Goal: Task Accomplishment & Management: Manage account settings

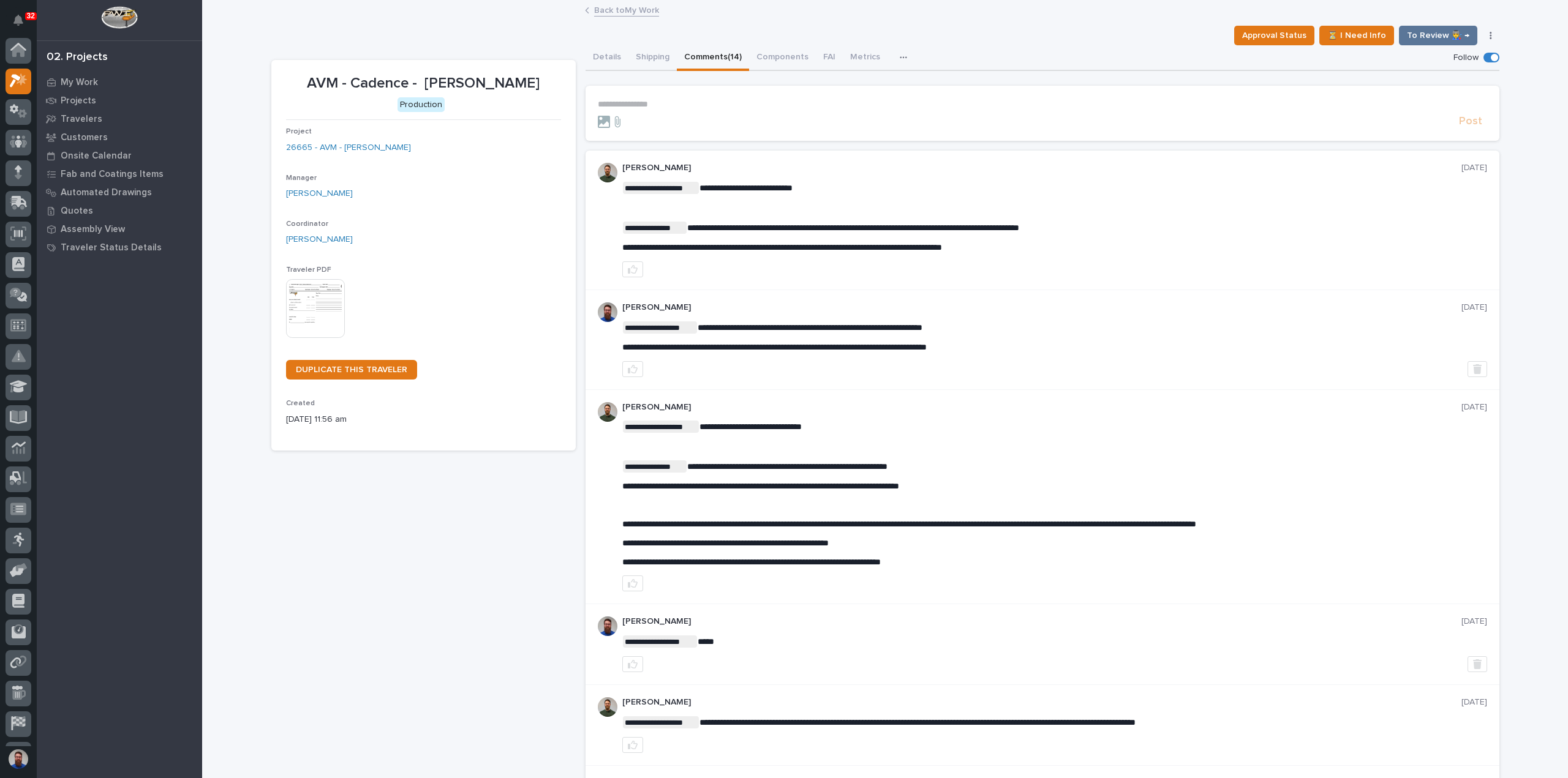
scroll to position [31, 0]
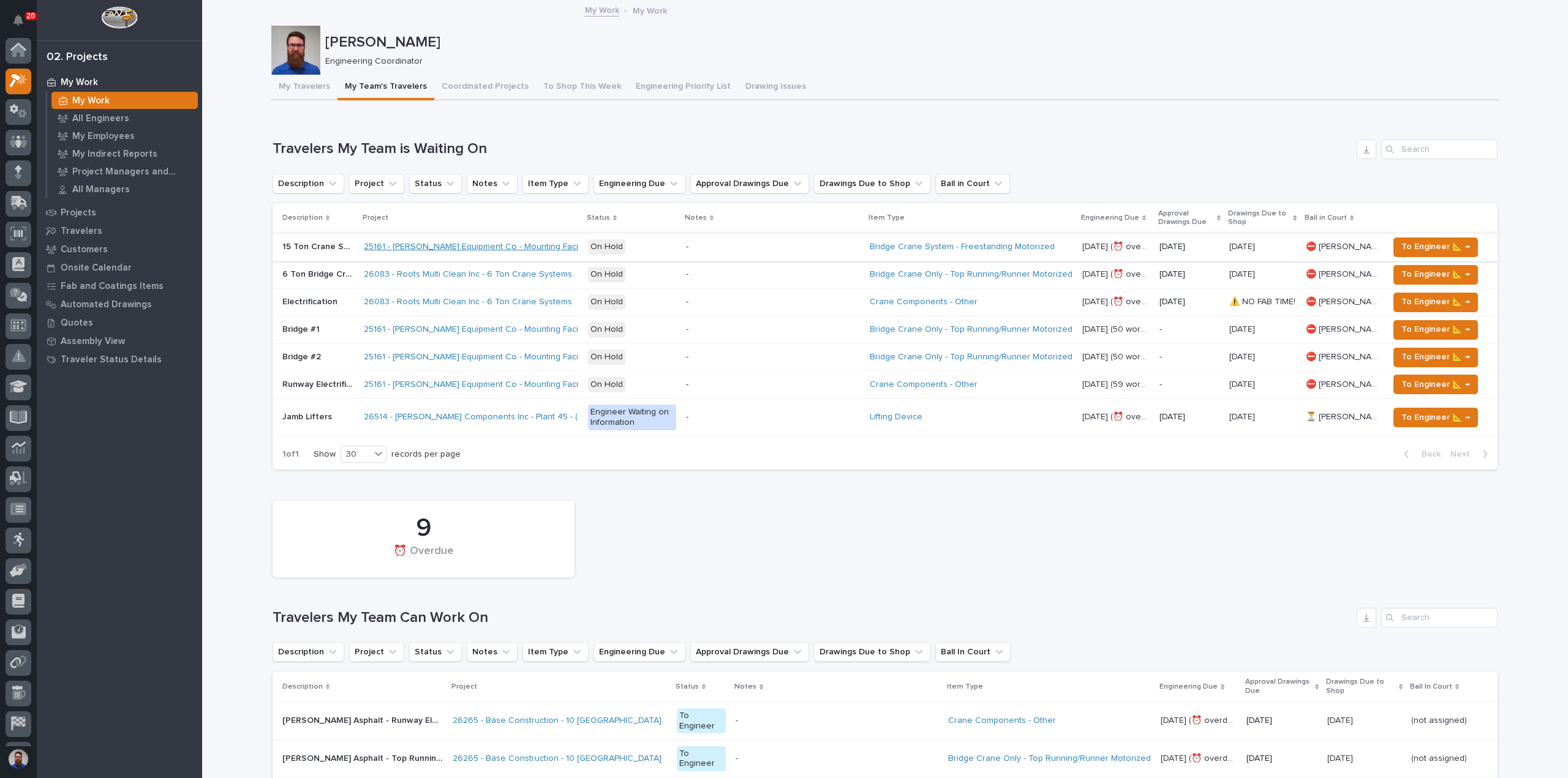
scroll to position [31, 0]
click at [310, 82] on button "My Travelers" at bounding box center [304, 88] width 67 height 26
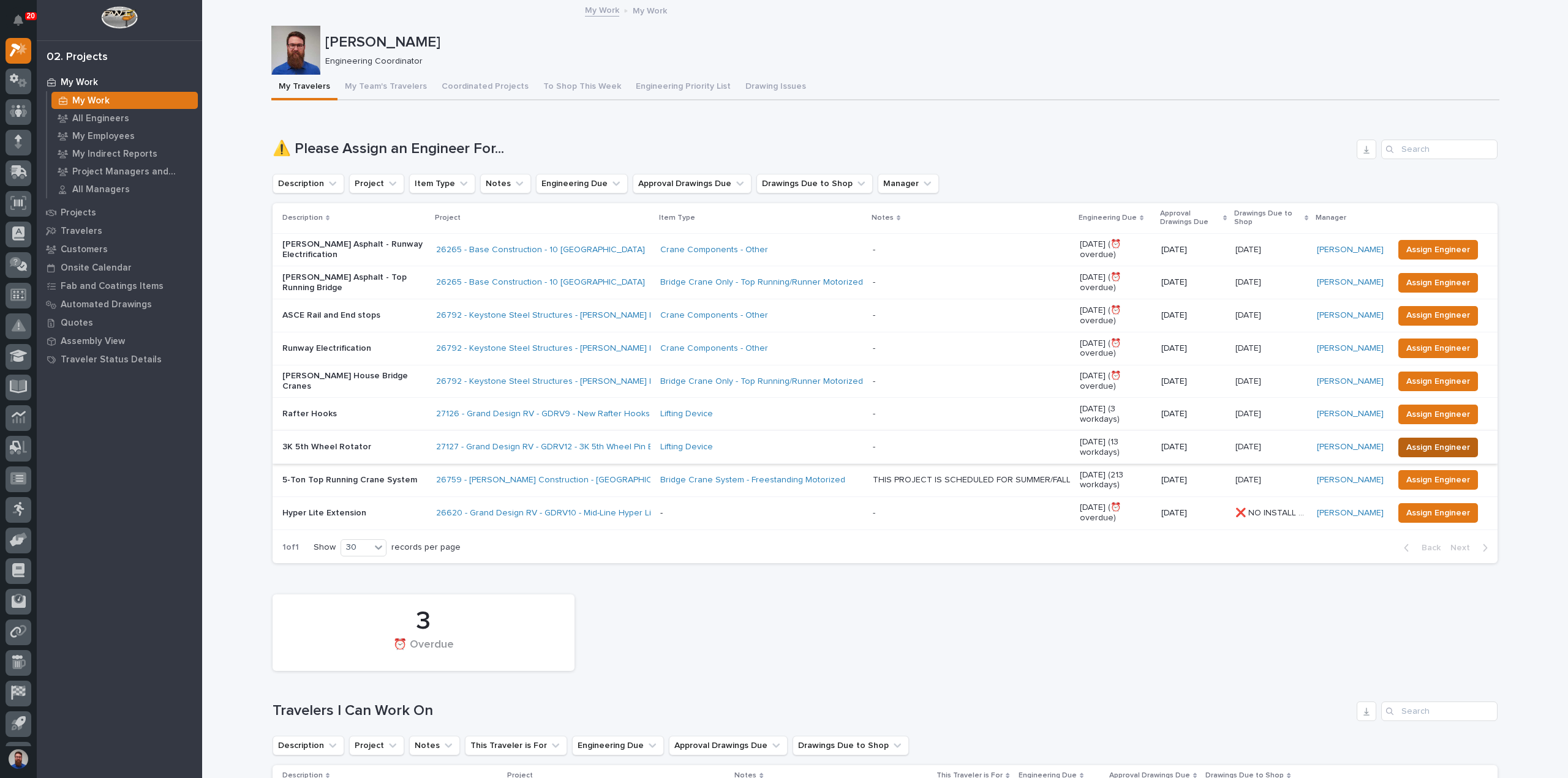
click at [1436, 441] on span "Assign Engineer" at bounding box center [1438, 448] width 63 height 15
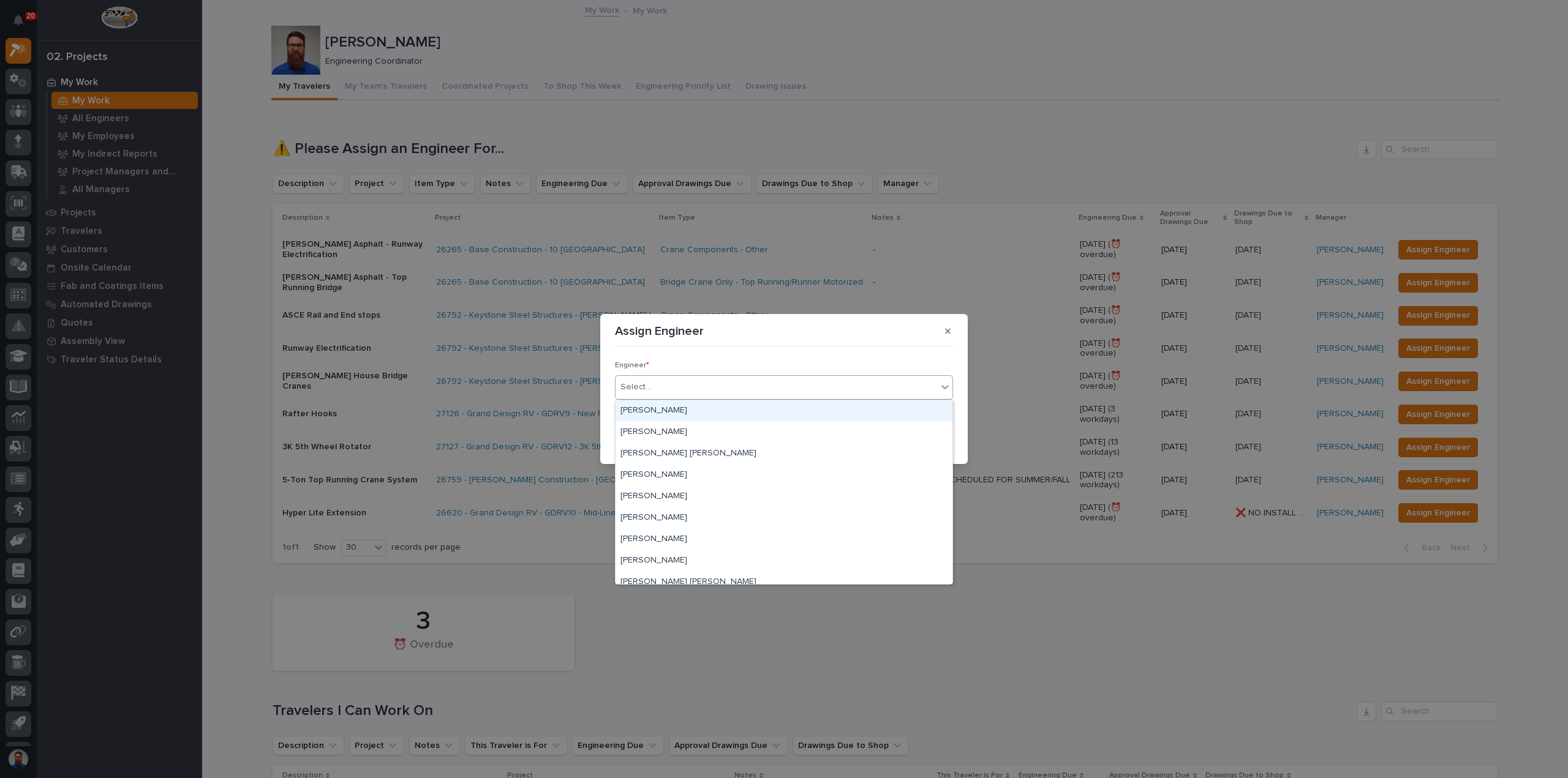
click at [670, 393] on div "Select..." at bounding box center [777, 387] width 321 height 20
type input "***"
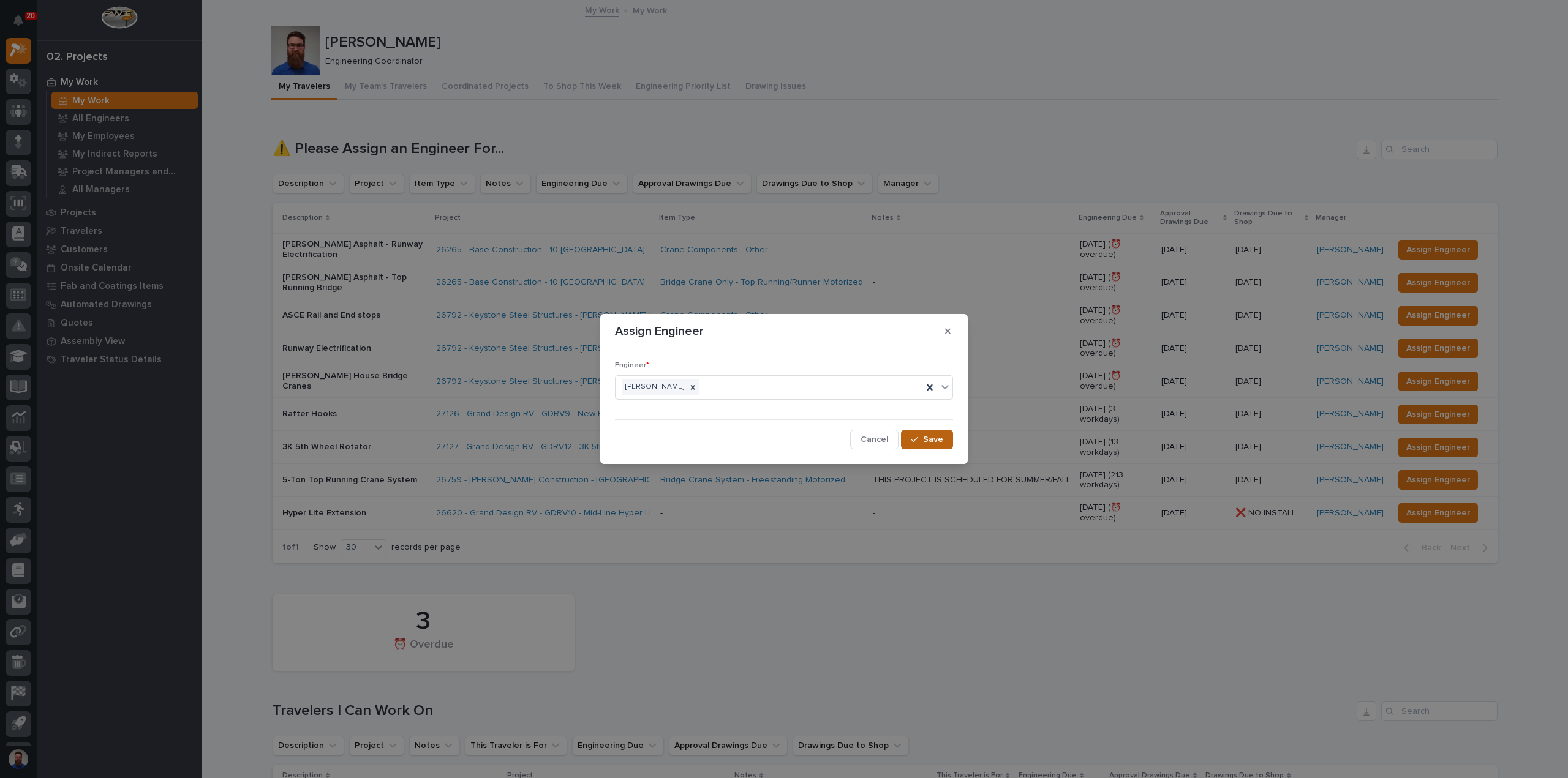
click at [909, 443] on button "Save" at bounding box center [927, 440] width 52 height 19
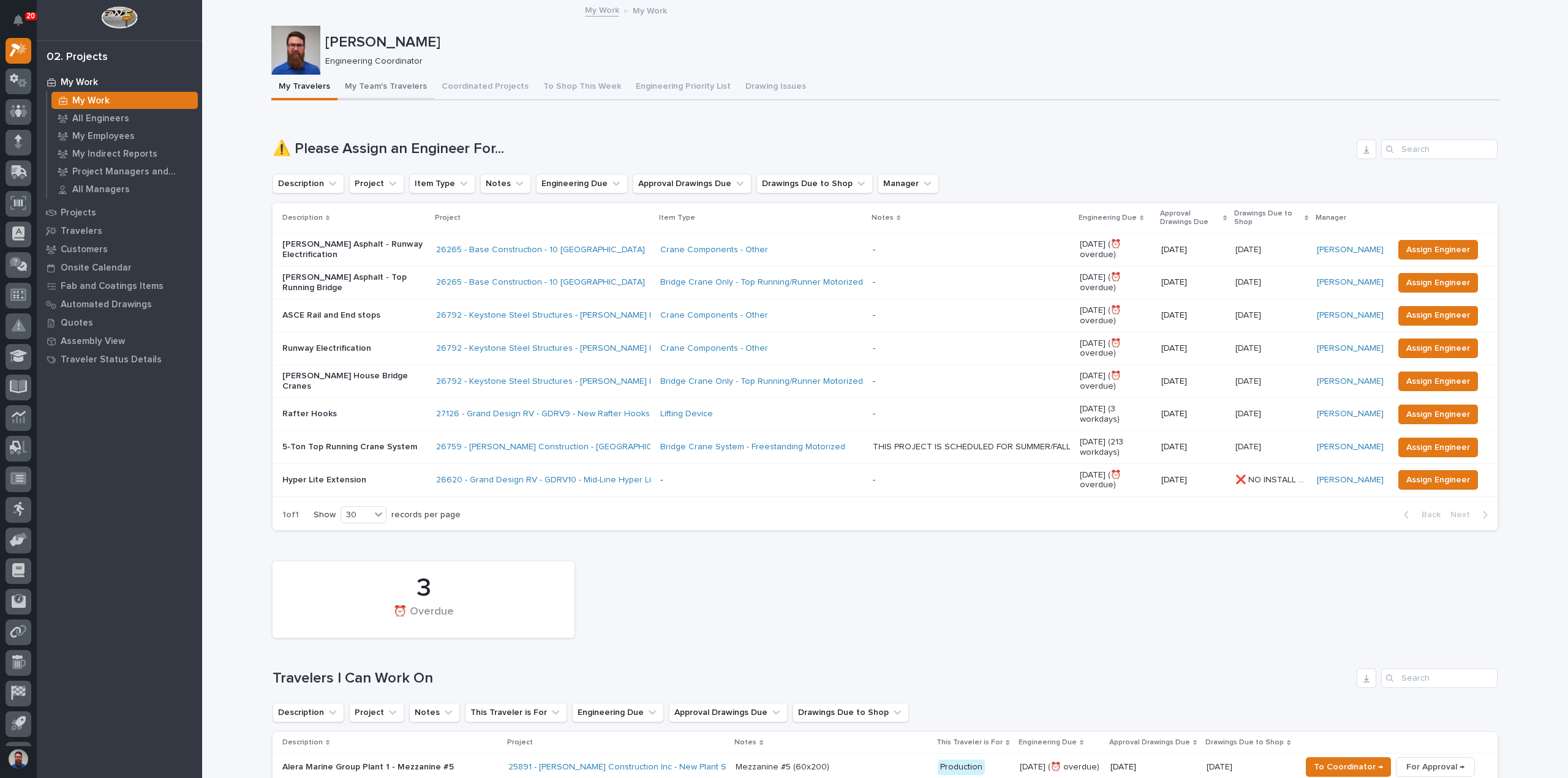
click at [368, 88] on button "My Team's Travelers" at bounding box center [386, 88] width 97 height 26
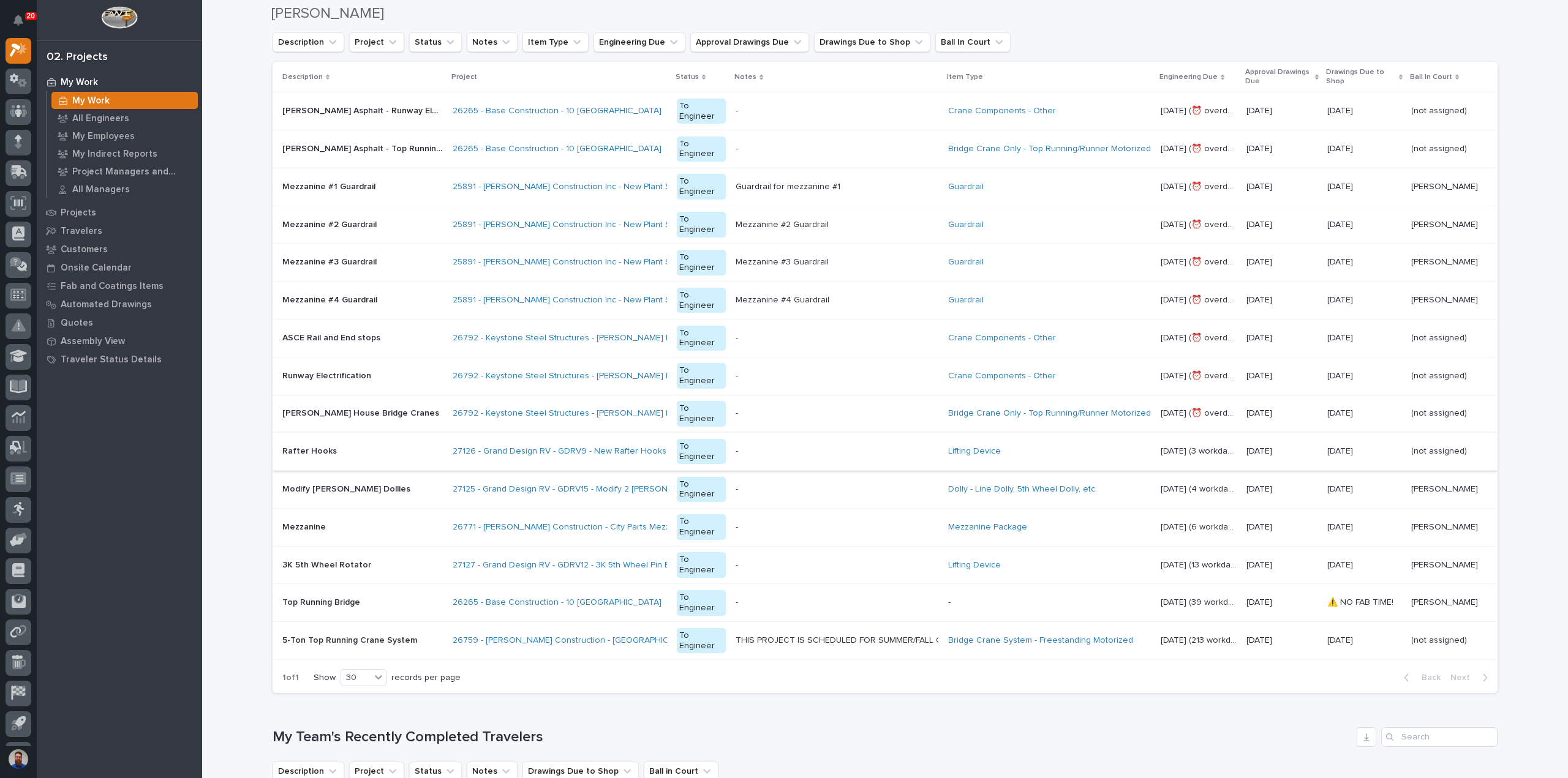
scroll to position [653, 0]
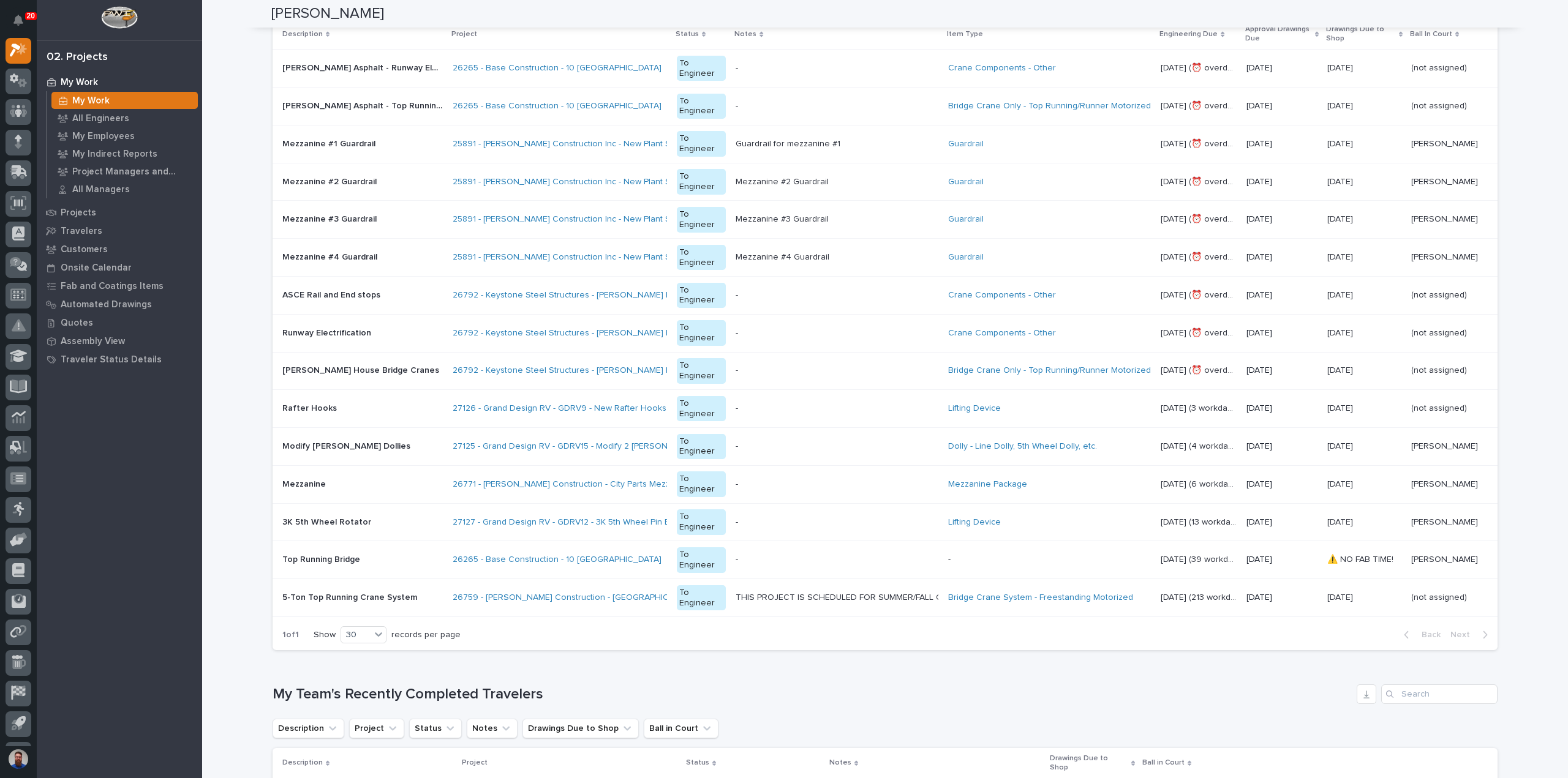
click at [371, 445] on p at bounding box center [363, 446] width 161 height 11
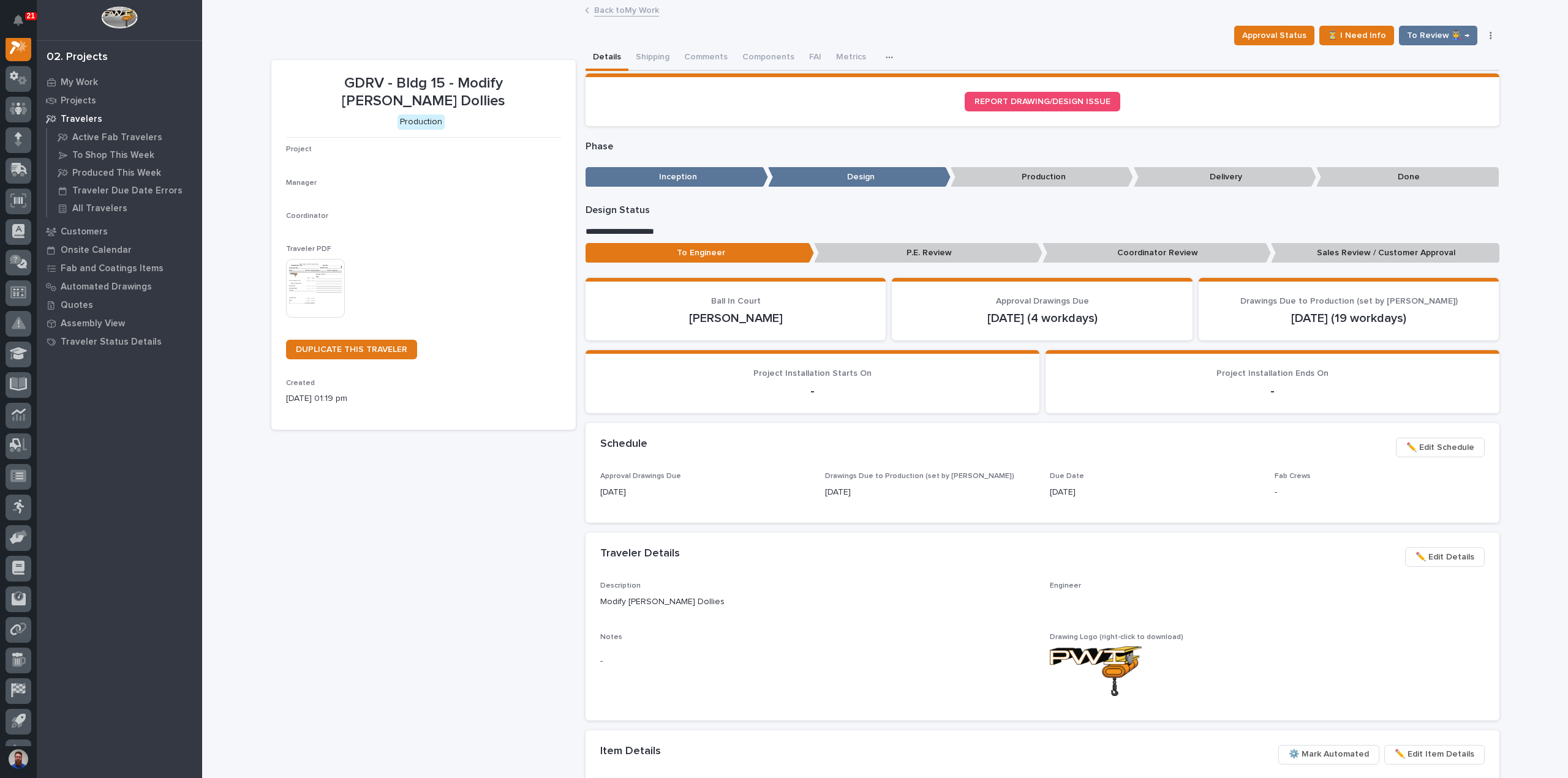
scroll to position [31, 0]
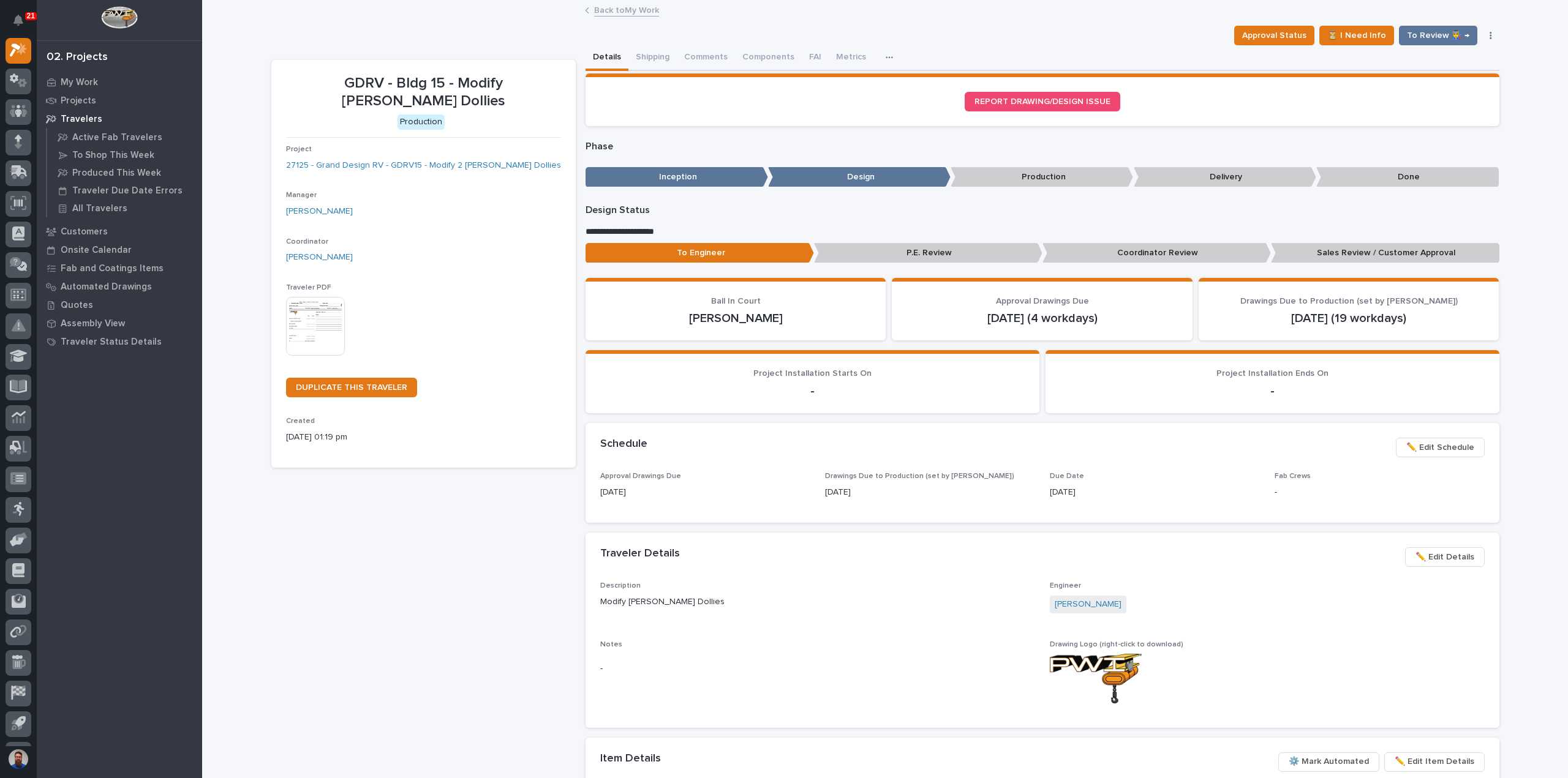
click at [1453, 555] on span "✏️ Edit Details" at bounding box center [1445, 557] width 58 height 15
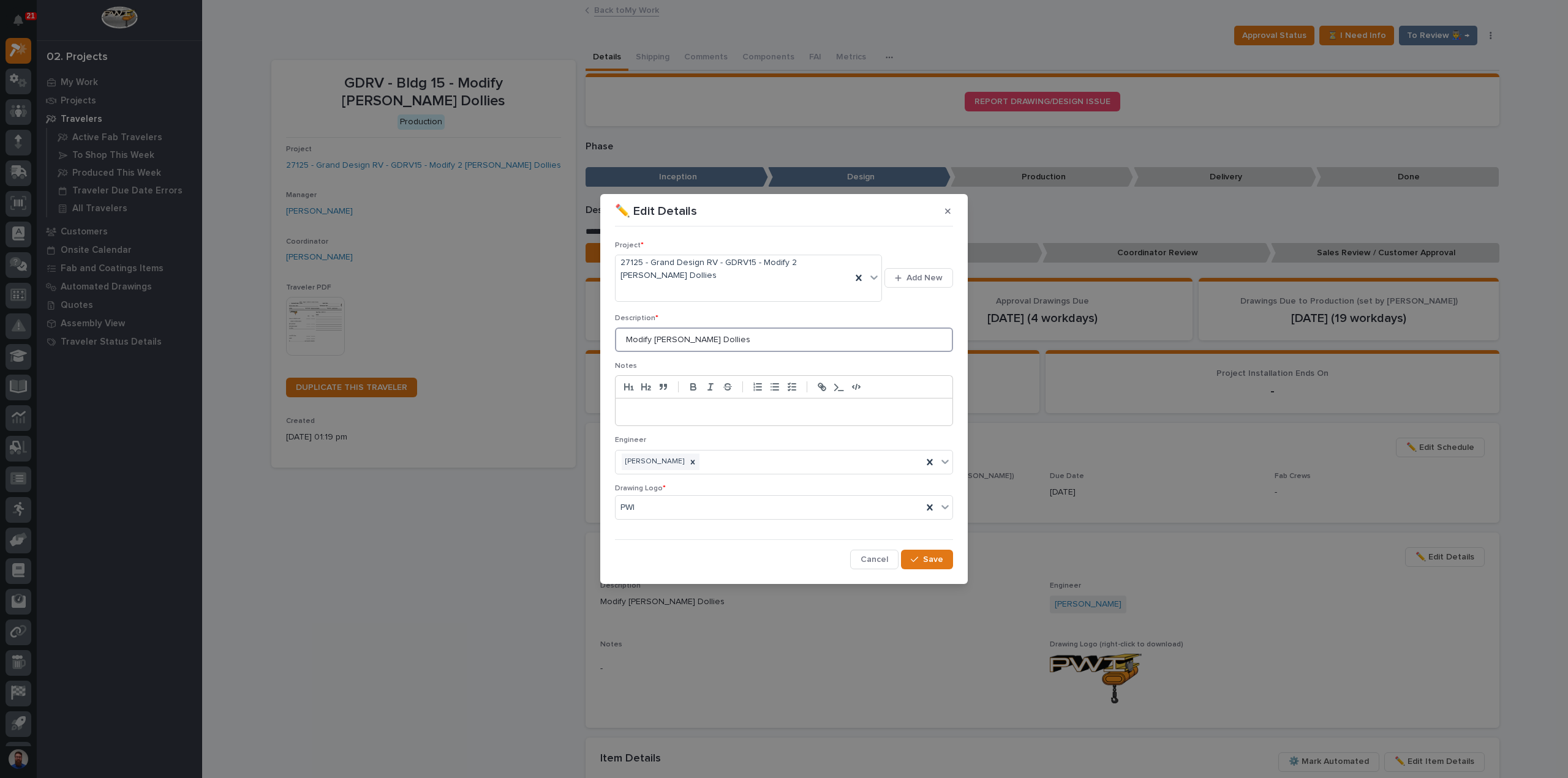
click at [661, 343] on input "Modify [PERSON_NAME] Dollies" at bounding box center [784, 340] width 338 height 24
type input "Modify Dually Dollies"
click at [923, 558] on div "button" at bounding box center [916, 560] width 12 height 9
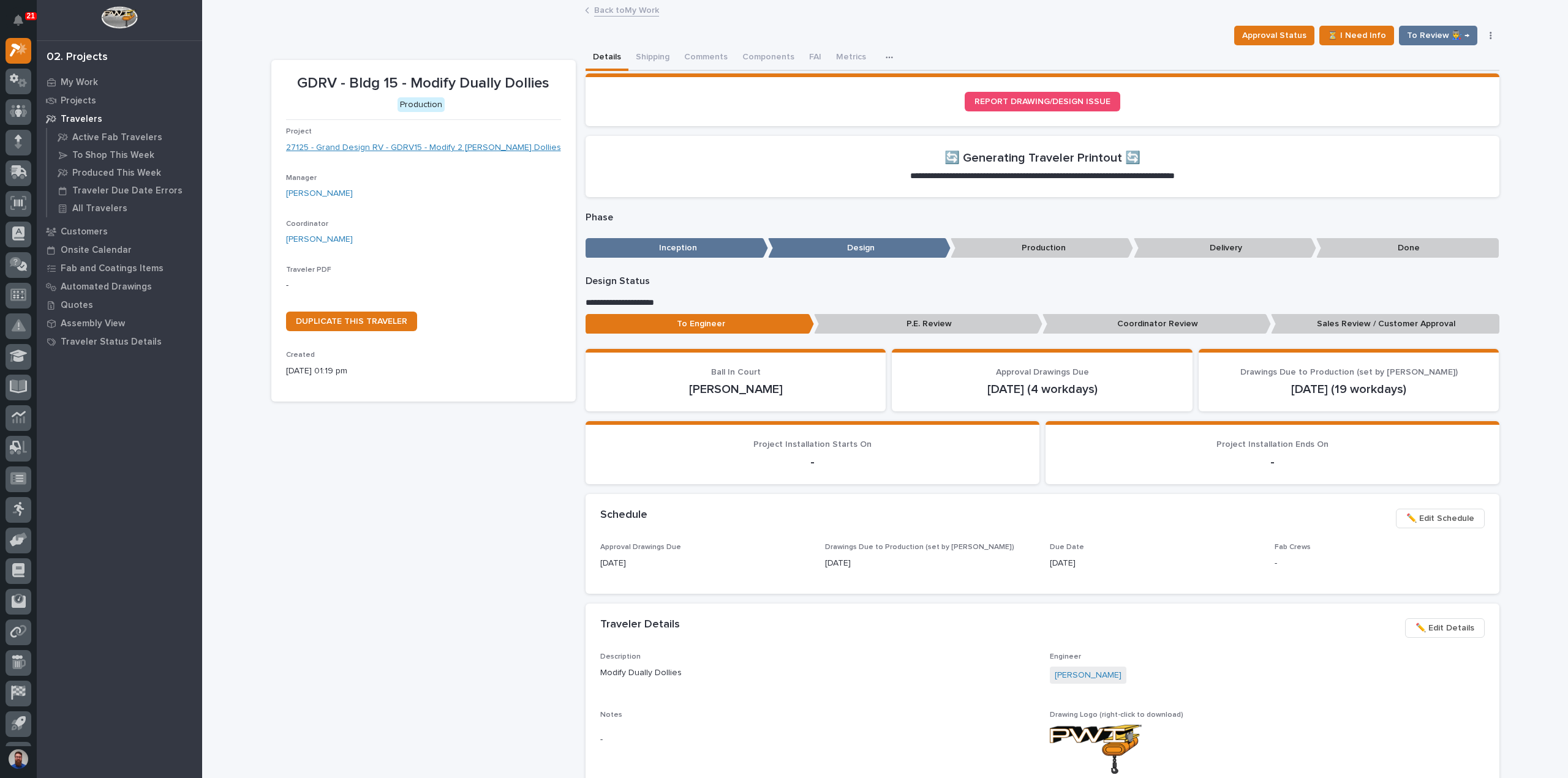
click at [489, 148] on link "27125 - Grand Design RV - GDRV15 - Modify 2 [PERSON_NAME] Dollies" at bounding box center [423, 148] width 275 height 13
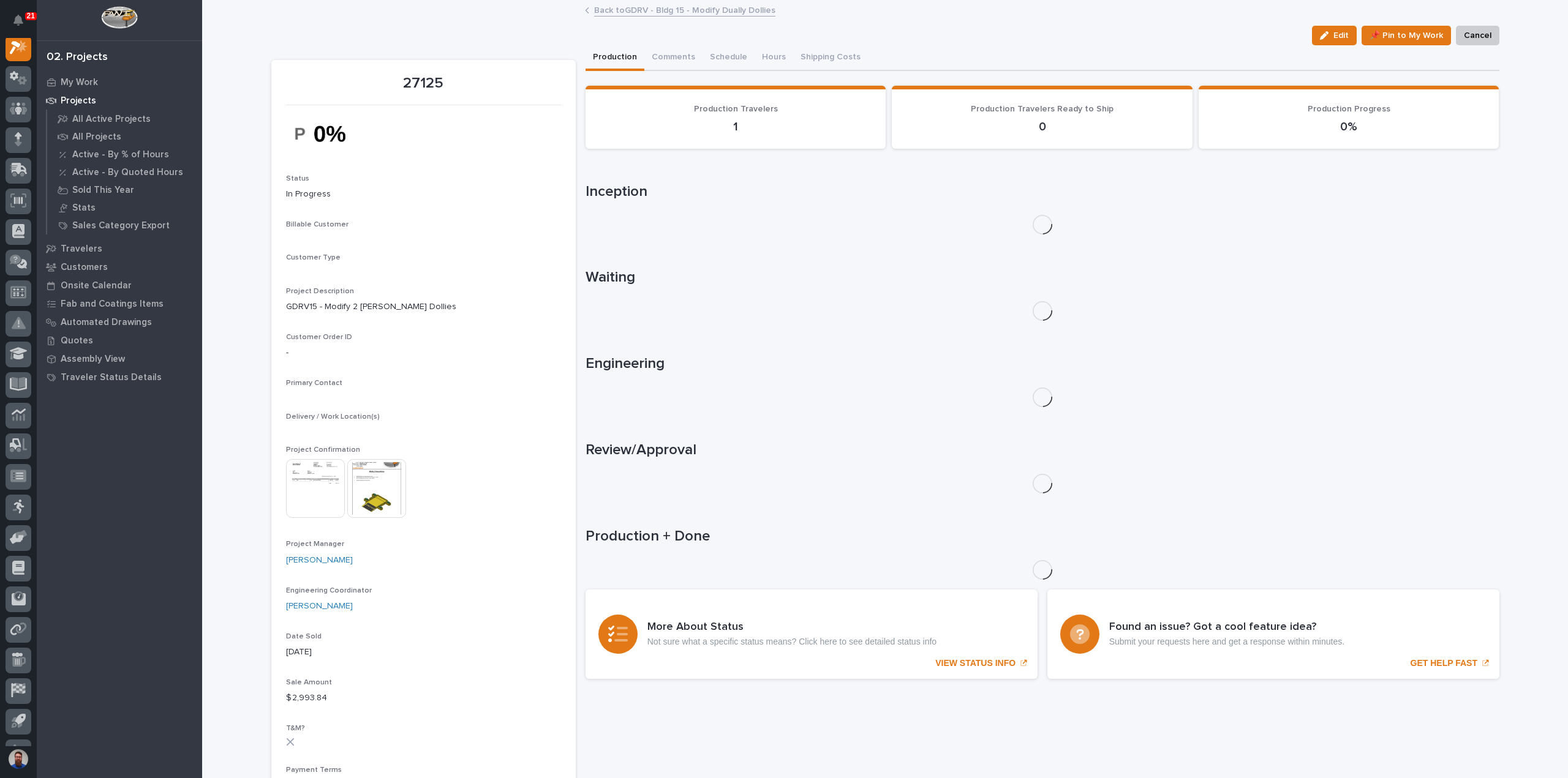
scroll to position [31, 0]
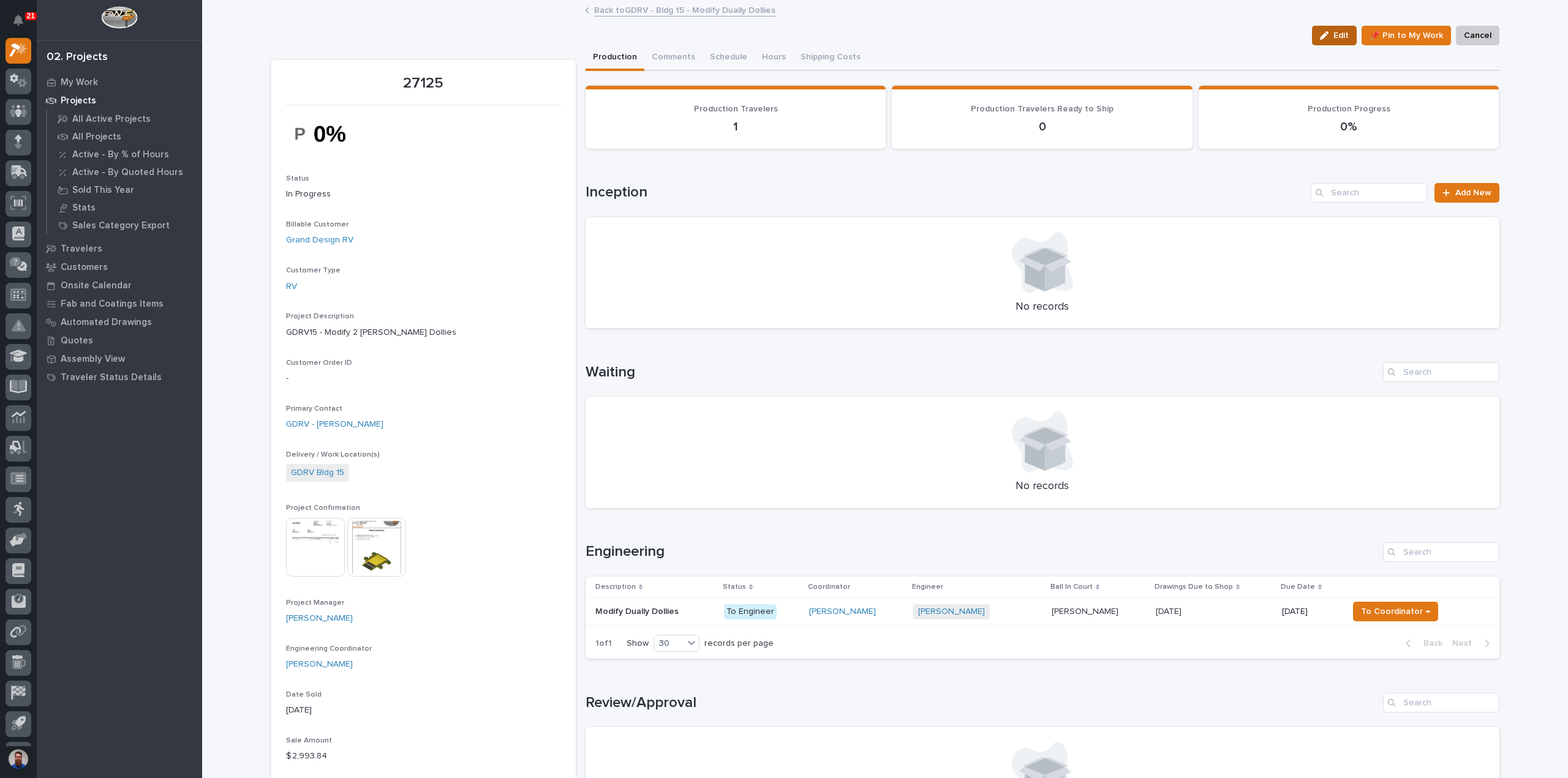
click at [1329, 33] on div "button" at bounding box center [1327, 35] width 14 height 9
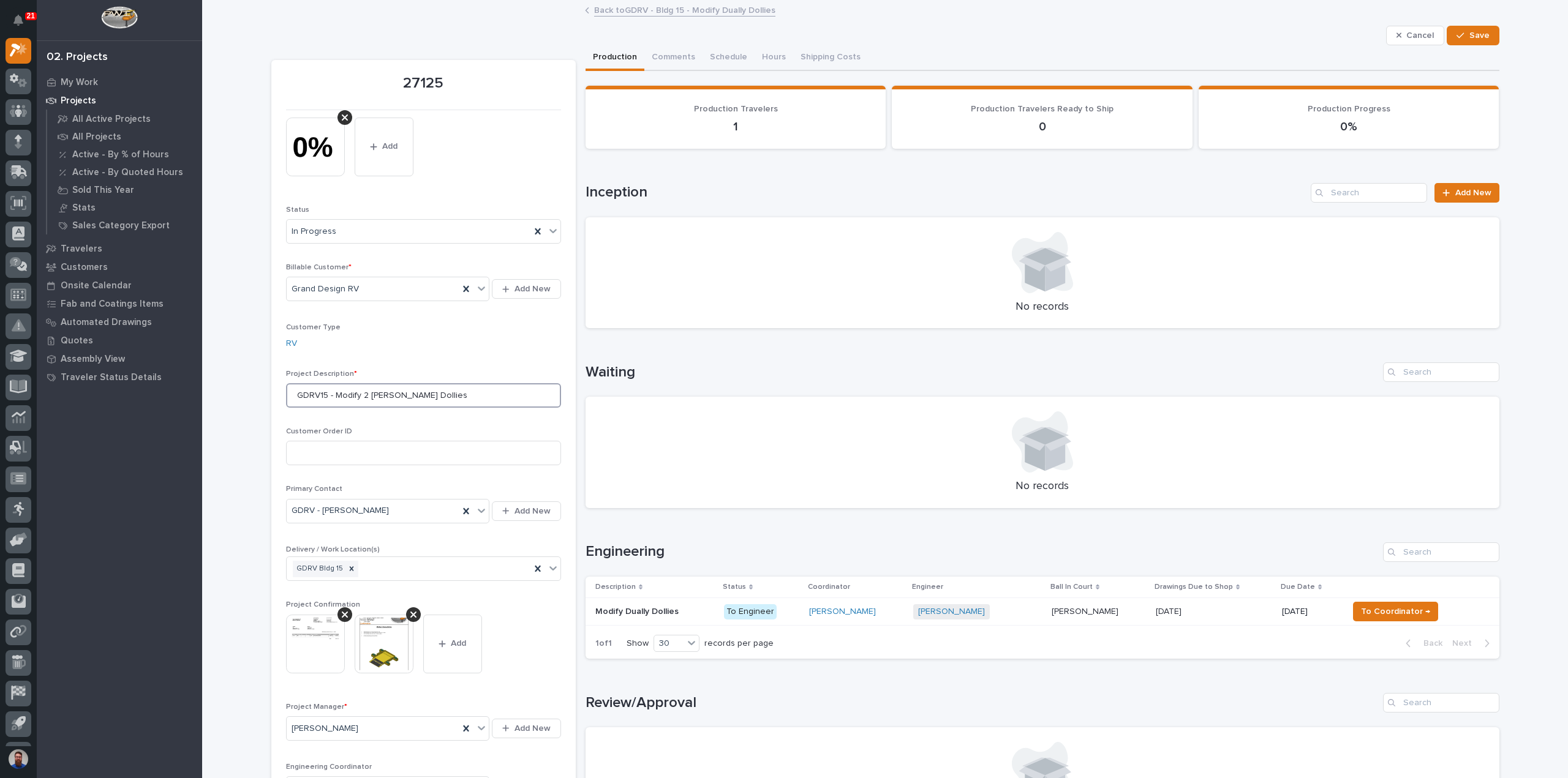
click at [373, 396] on input "GDRV15 - Modify 2 [PERSON_NAME] Dollies" at bounding box center [423, 395] width 275 height 24
type input "GDRV15 - Modify 2 Dually Dollies"
click at [1470, 34] on span "Save" at bounding box center [1480, 36] width 20 height 11
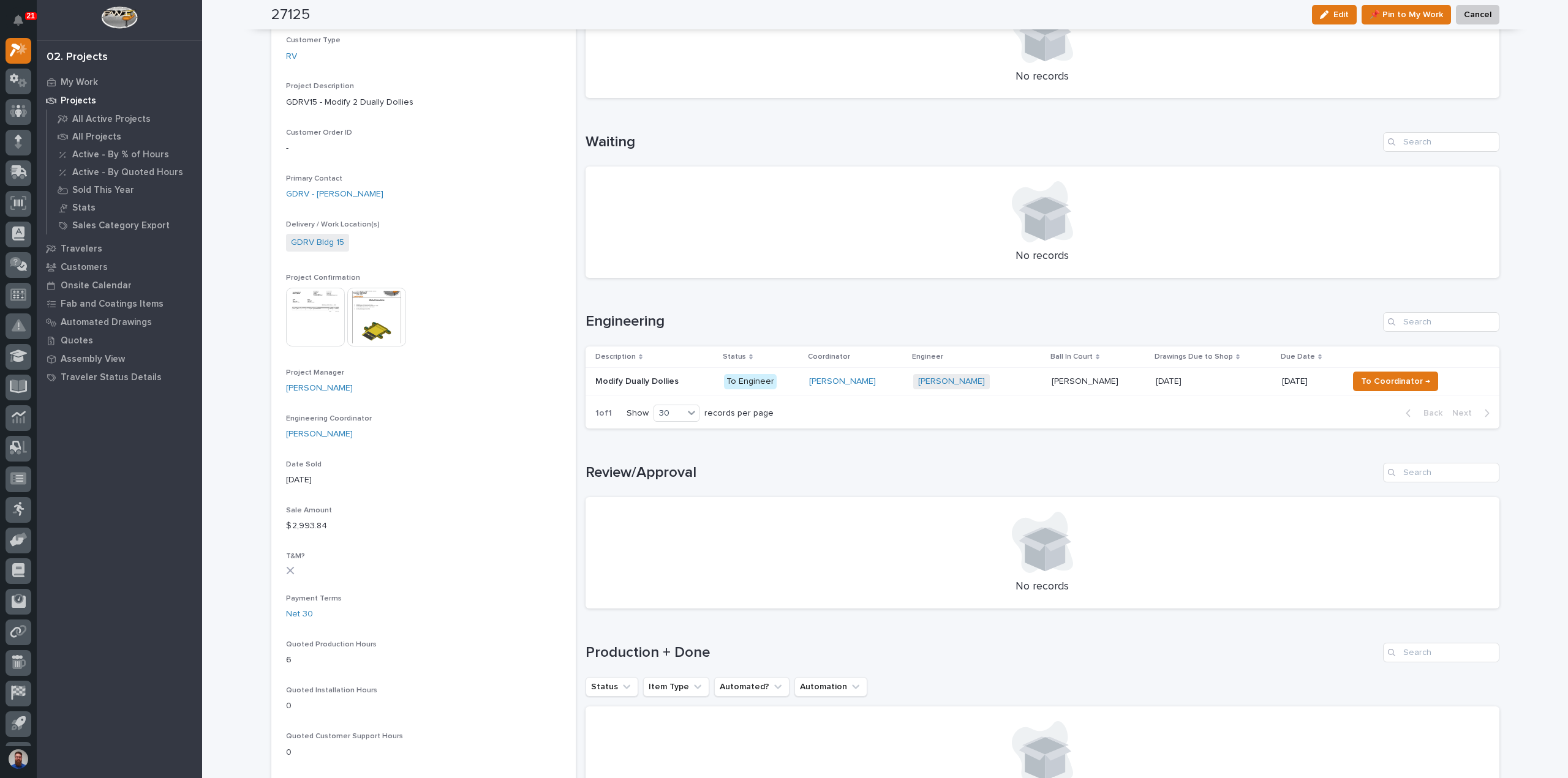
scroll to position [0, 0]
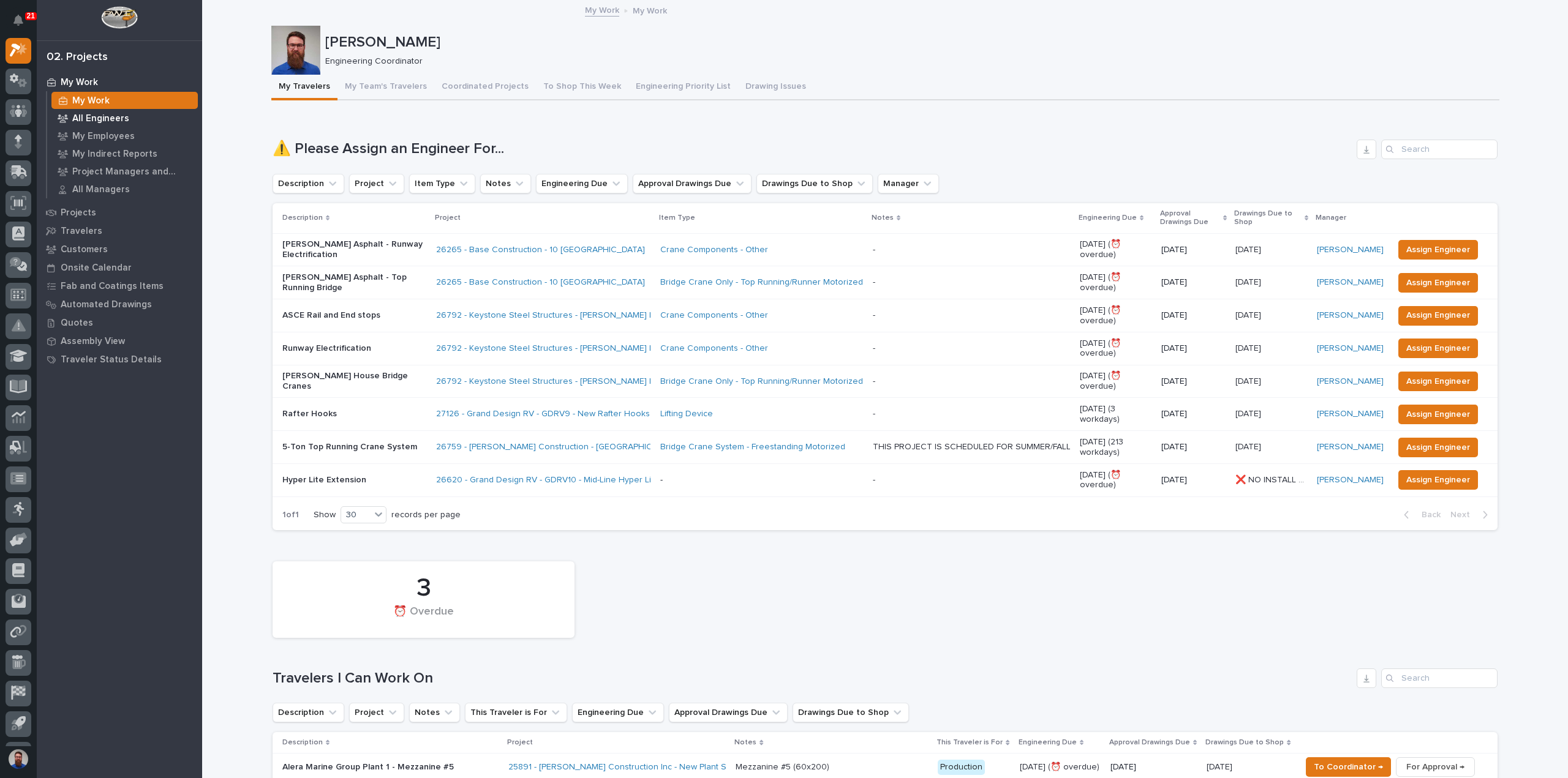
click at [124, 110] on div "All Engineers" at bounding box center [124, 118] width 146 height 17
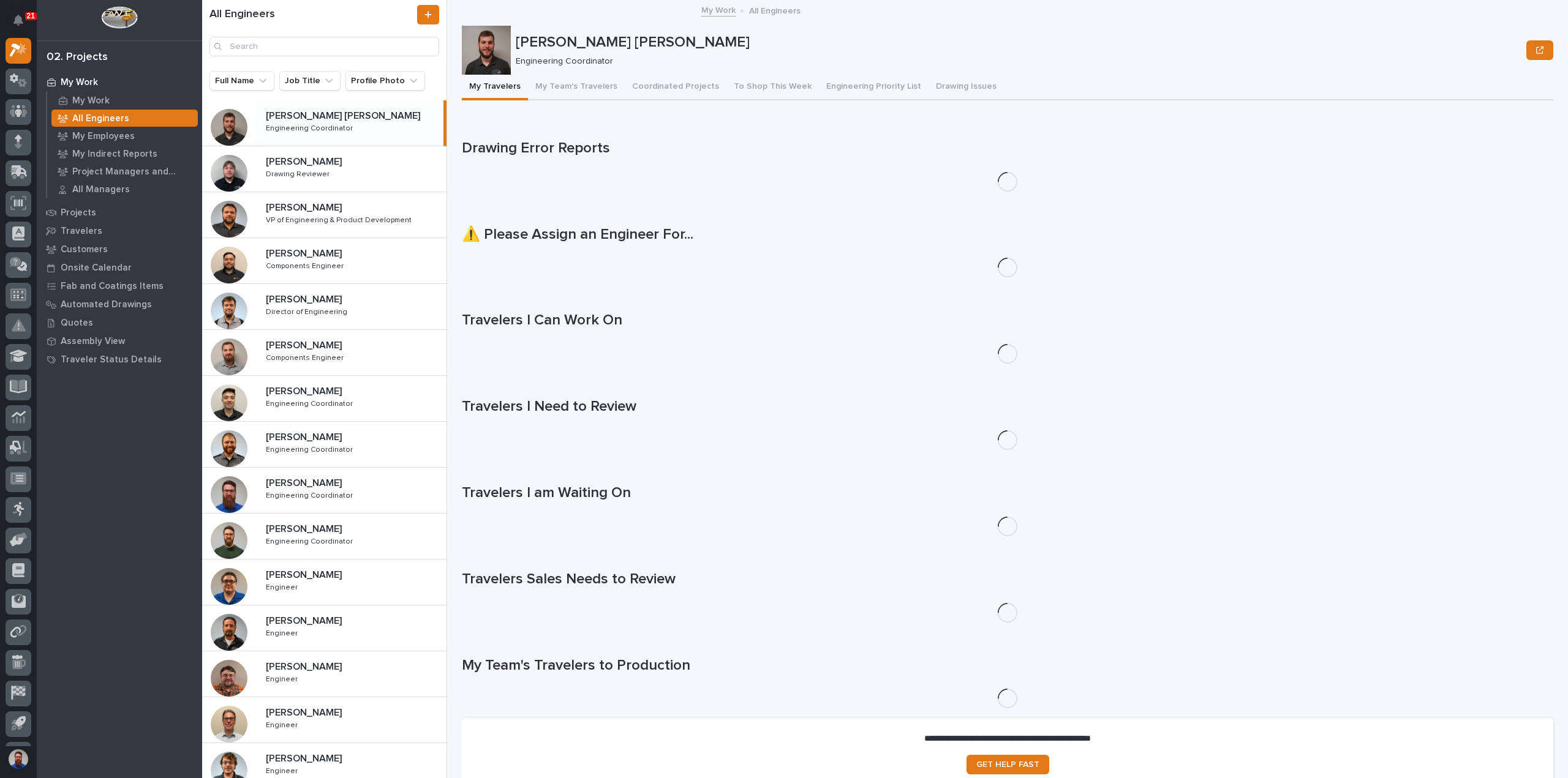
scroll to position [277, 0]
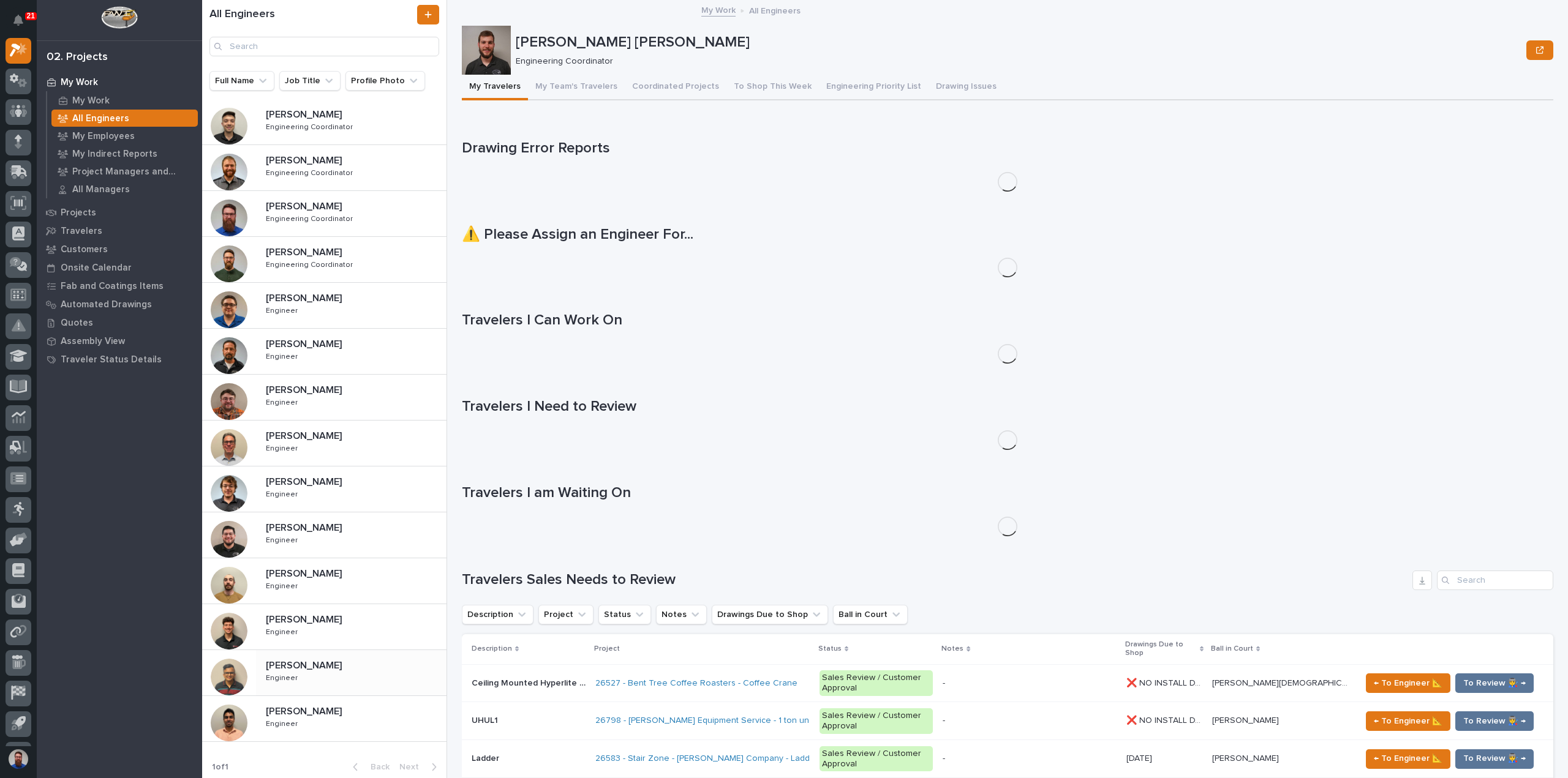
click at [318, 673] on div "Rishi Desai Rishi Desai Engineer Engineer" at bounding box center [351, 673] width 191 height 36
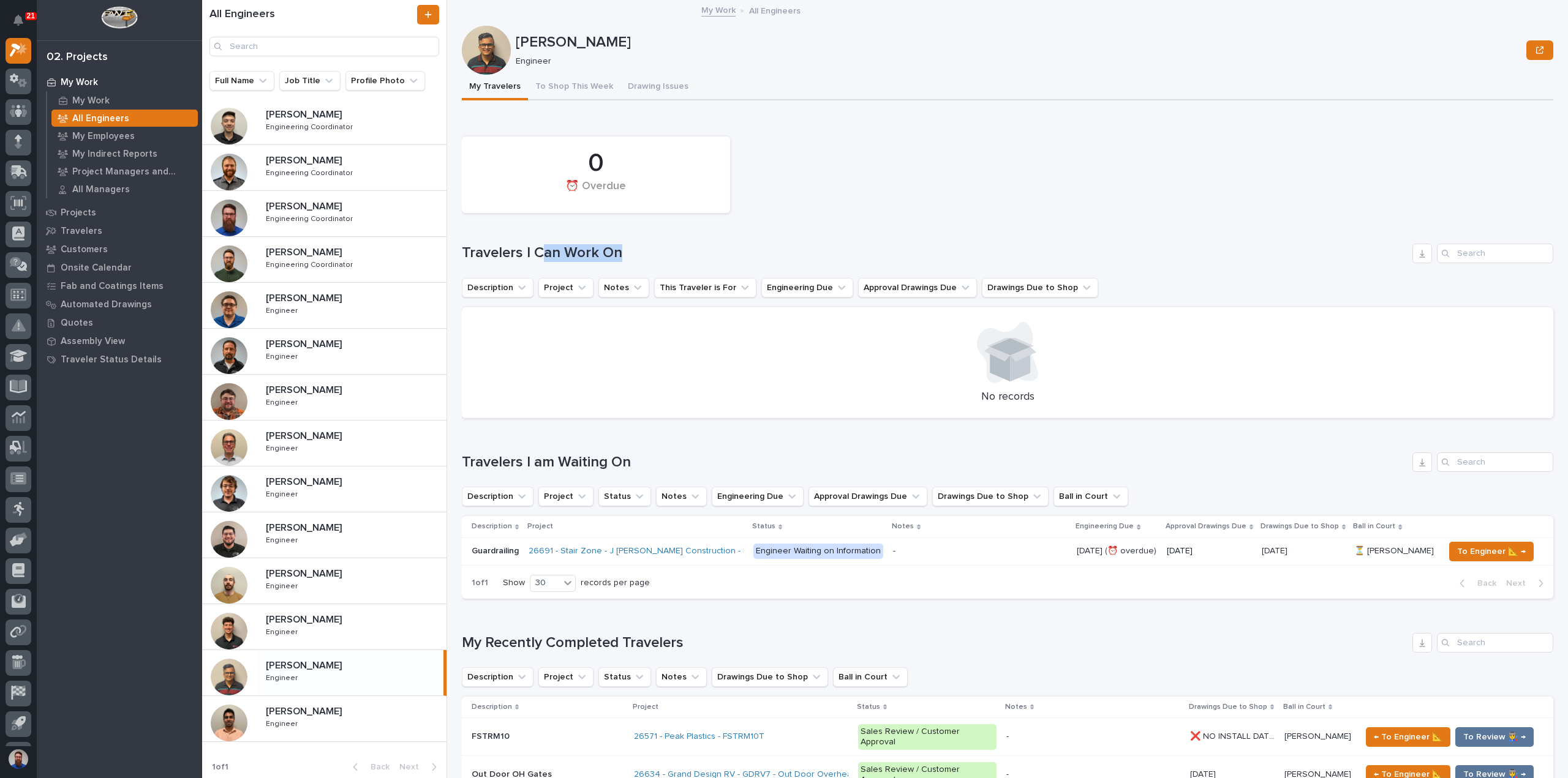
drag, startPoint x: 661, startPoint y: 247, endPoint x: 541, endPoint y: 255, distance: 120.3
click at [541, 255] on h1 "Travelers I Can Work On" at bounding box center [934, 253] width 946 height 18
click at [541, 255] on h1 "Travelers I Can Work On" at bounding box center [934, 253] width 946 height 18
click at [301, 625] on div "Nate Rulli Nate Rulli Engineer Engineer" at bounding box center [351, 627] width 191 height 36
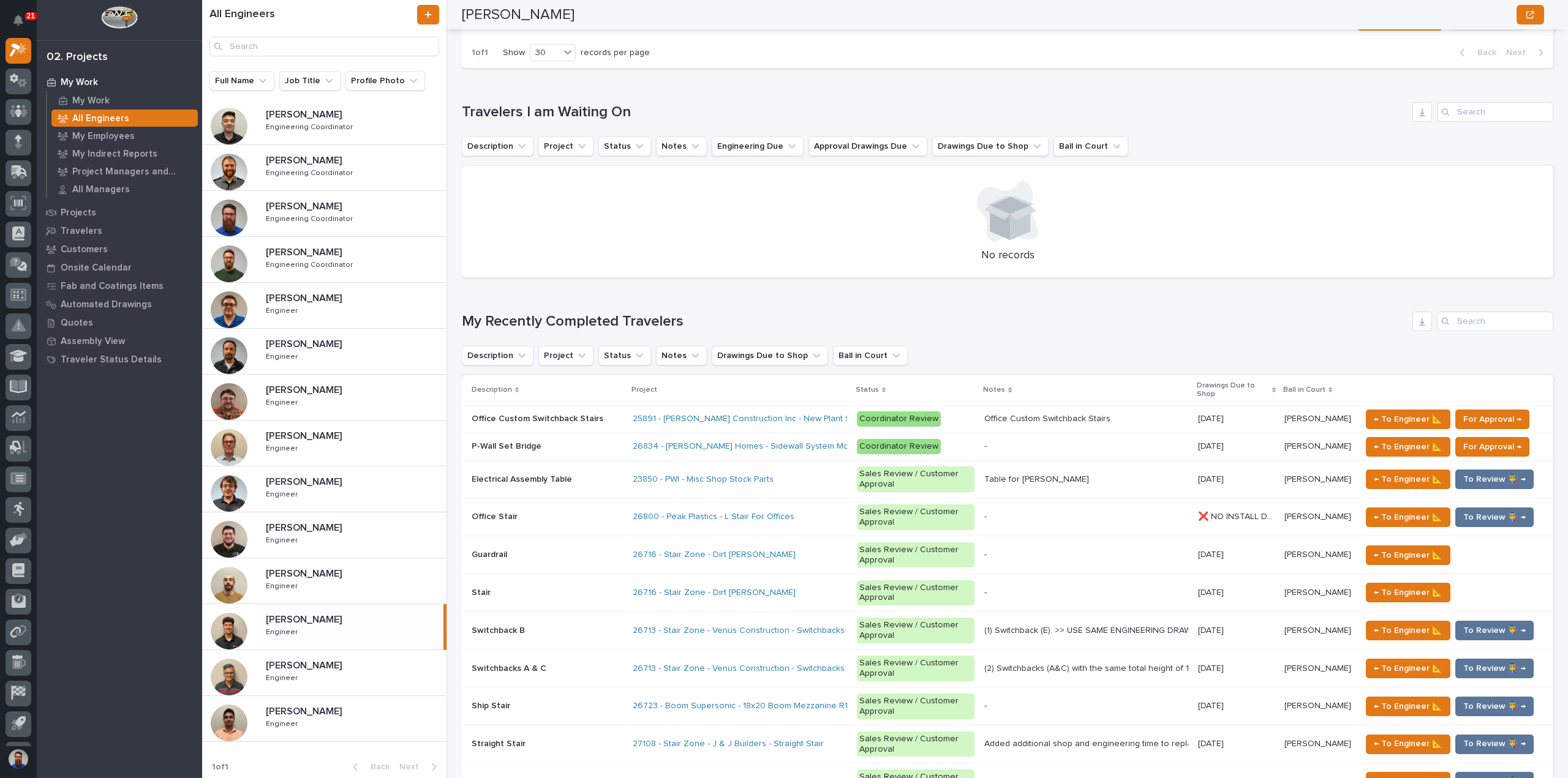
scroll to position [245, 0]
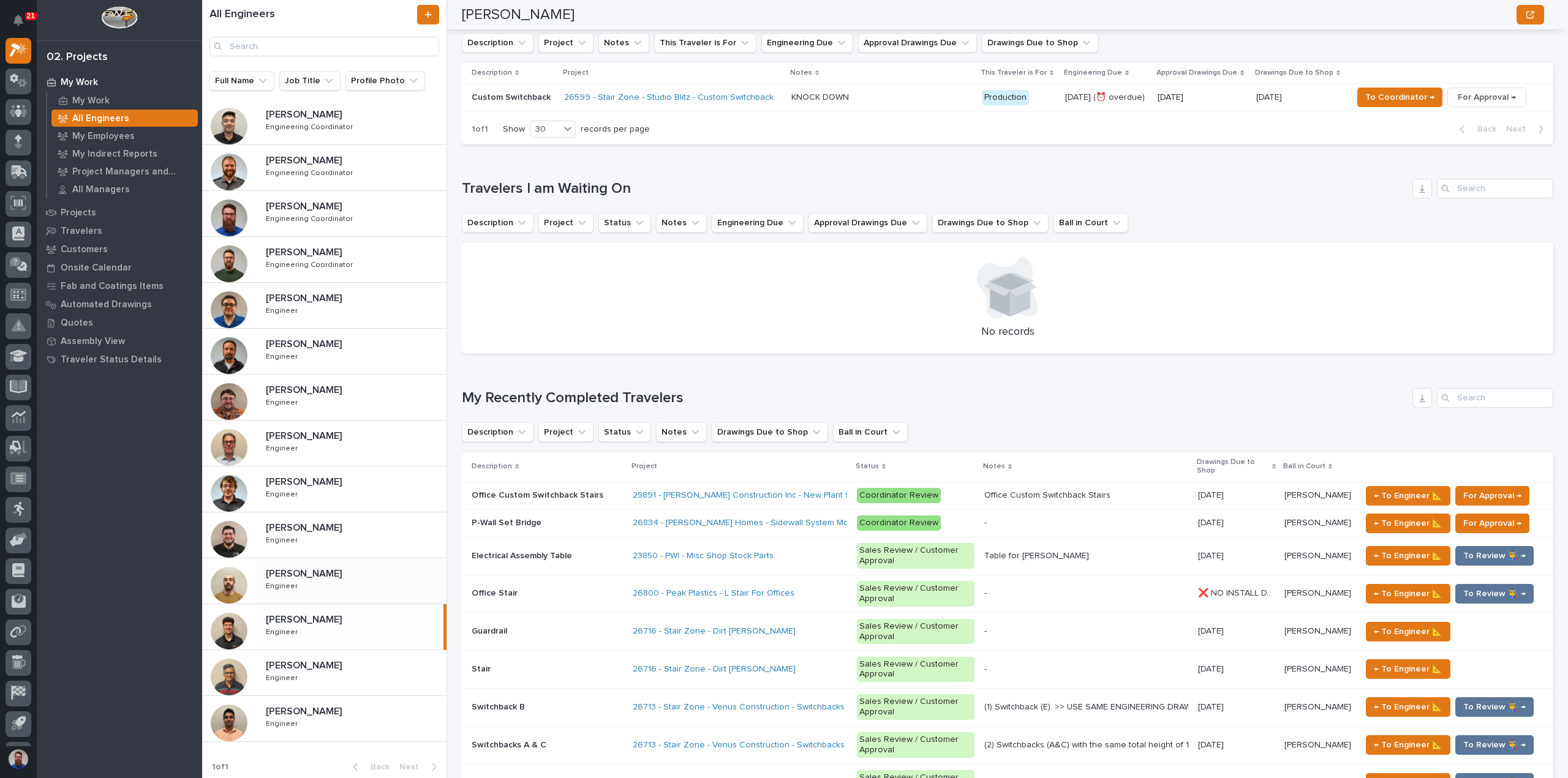
click at [339, 568] on p at bounding box center [354, 574] width 176 height 11
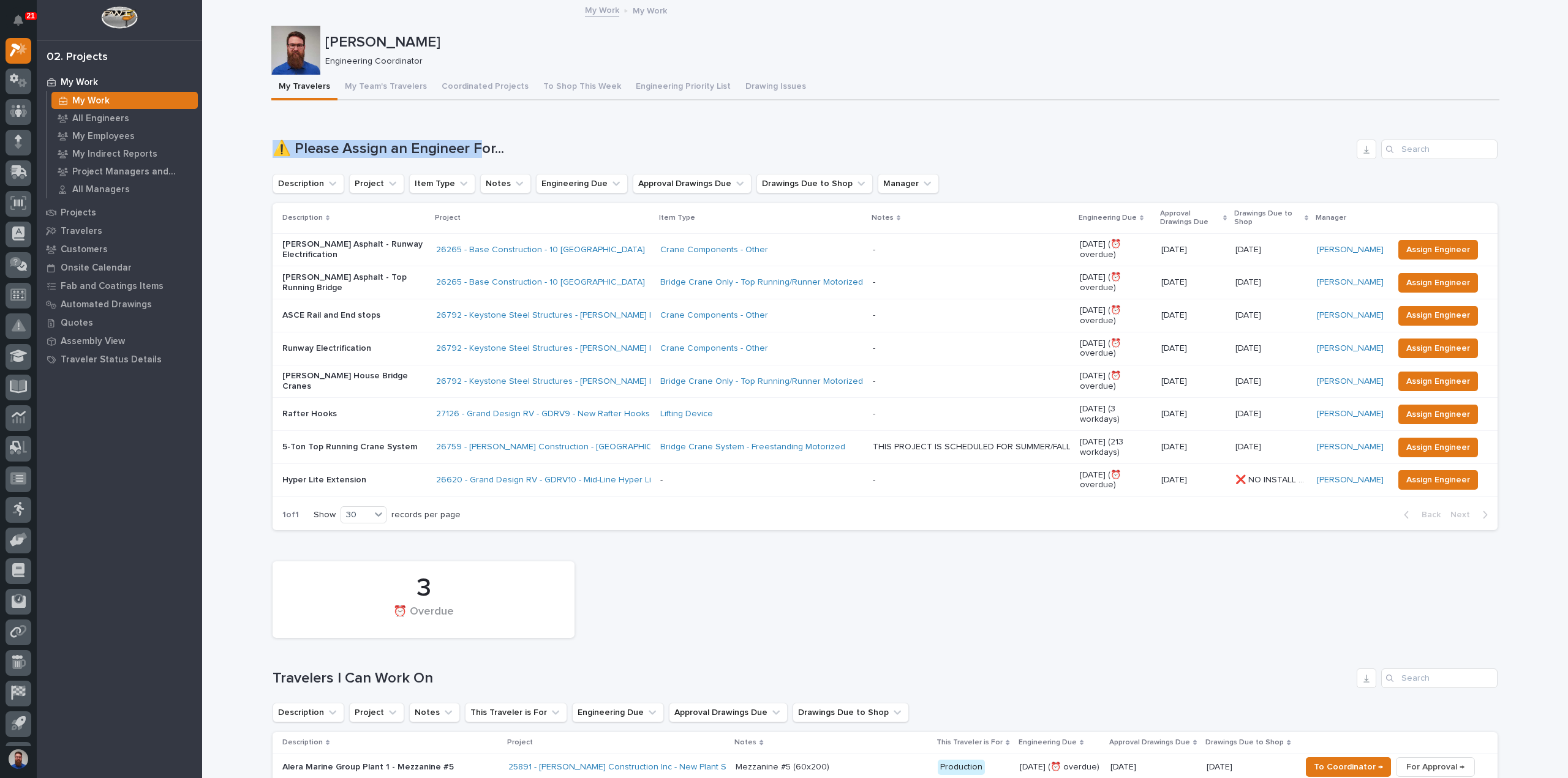
drag, startPoint x: 299, startPoint y: 151, endPoint x: 506, endPoint y: 153, distance: 207.0
click at [507, 151] on h1 "⚠️ Please Assign an Engineer For..." at bounding box center [812, 149] width 1079 height 18
drag, startPoint x: 537, startPoint y: 146, endPoint x: 346, endPoint y: 145, distance: 191.0
click at [346, 145] on h1 "⚠️ Please Assign an Engineer For..." at bounding box center [812, 149] width 1079 height 18
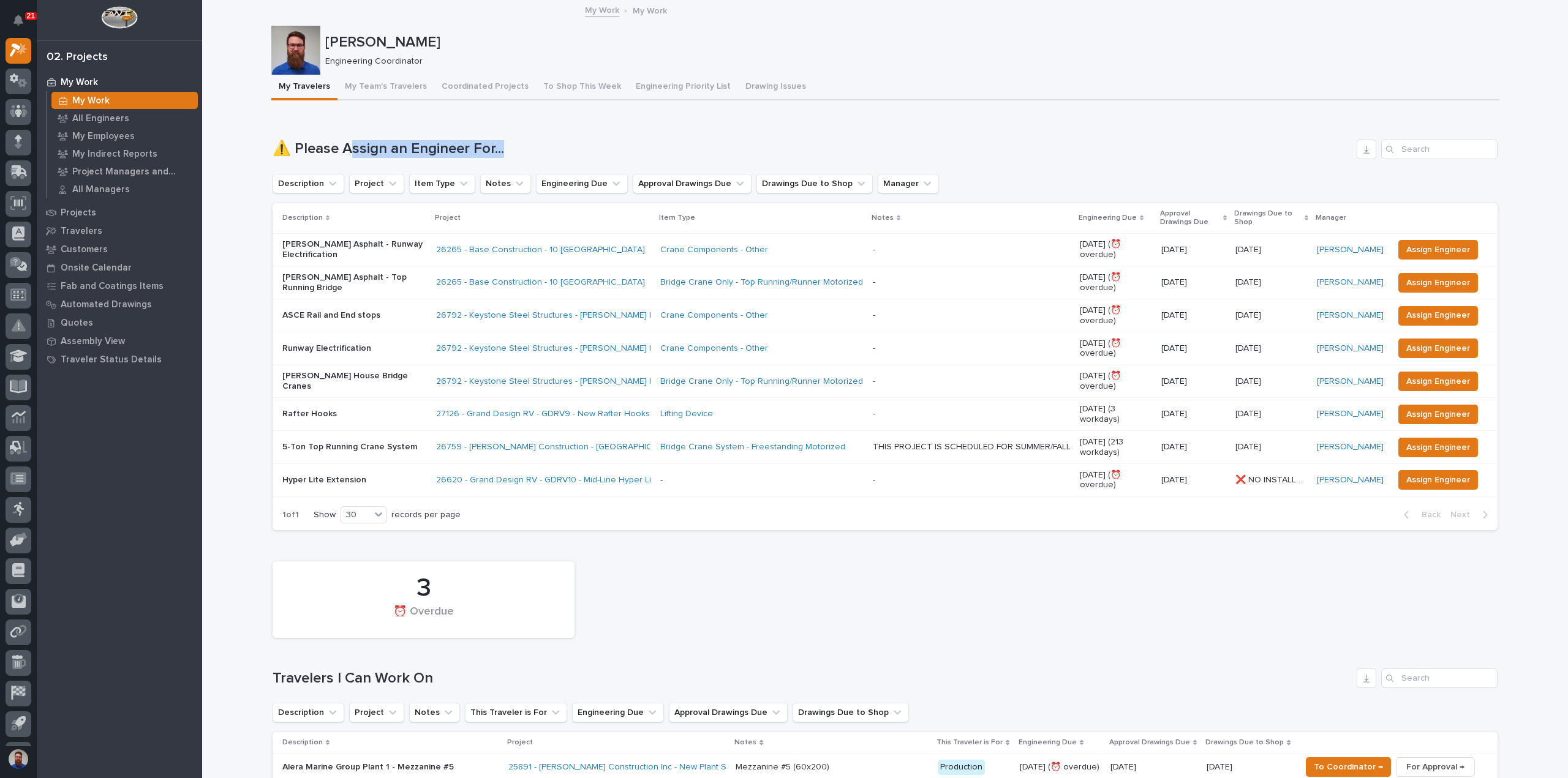
click at [346, 145] on h1 "⚠️ Please Assign an Engineer For..." at bounding box center [812, 149] width 1079 height 18
click at [456, 140] on div "⚠️ Please Assign an Engineer For..." at bounding box center [885, 149] width 1226 height 19
drag, startPoint x: 503, startPoint y: 136, endPoint x: 347, endPoint y: 140, distance: 156.1
click at [347, 140] on div "Loading... Saving… ⚠️ Please Assign an Engineer For... Description Project Item…" at bounding box center [885, 328] width 1226 height 425
click at [347, 140] on h1 "⚠️ Please Assign an Engineer For..." at bounding box center [812, 149] width 1079 height 18
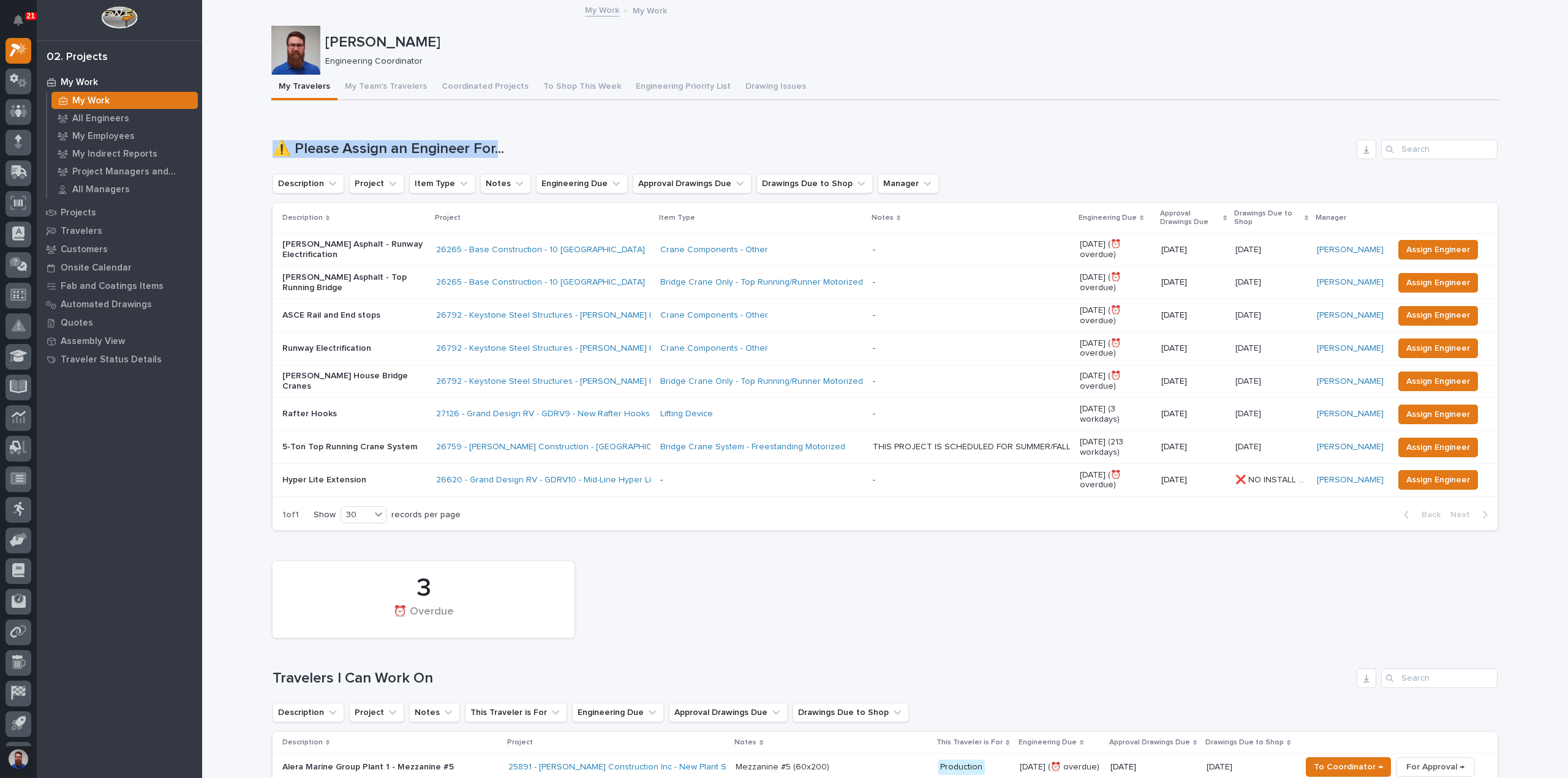
drag, startPoint x: 313, startPoint y: 137, endPoint x: 504, endPoint y: 141, distance: 191.0
click at [503, 141] on h1 "⚠️ Please Assign an Engineer For..." at bounding box center [812, 149] width 1079 height 18
drag, startPoint x: 527, startPoint y: 139, endPoint x: 230, endPoint y: 139, distance: 297.0
